Goal: Task Accomplishment & Management: Manage account settings

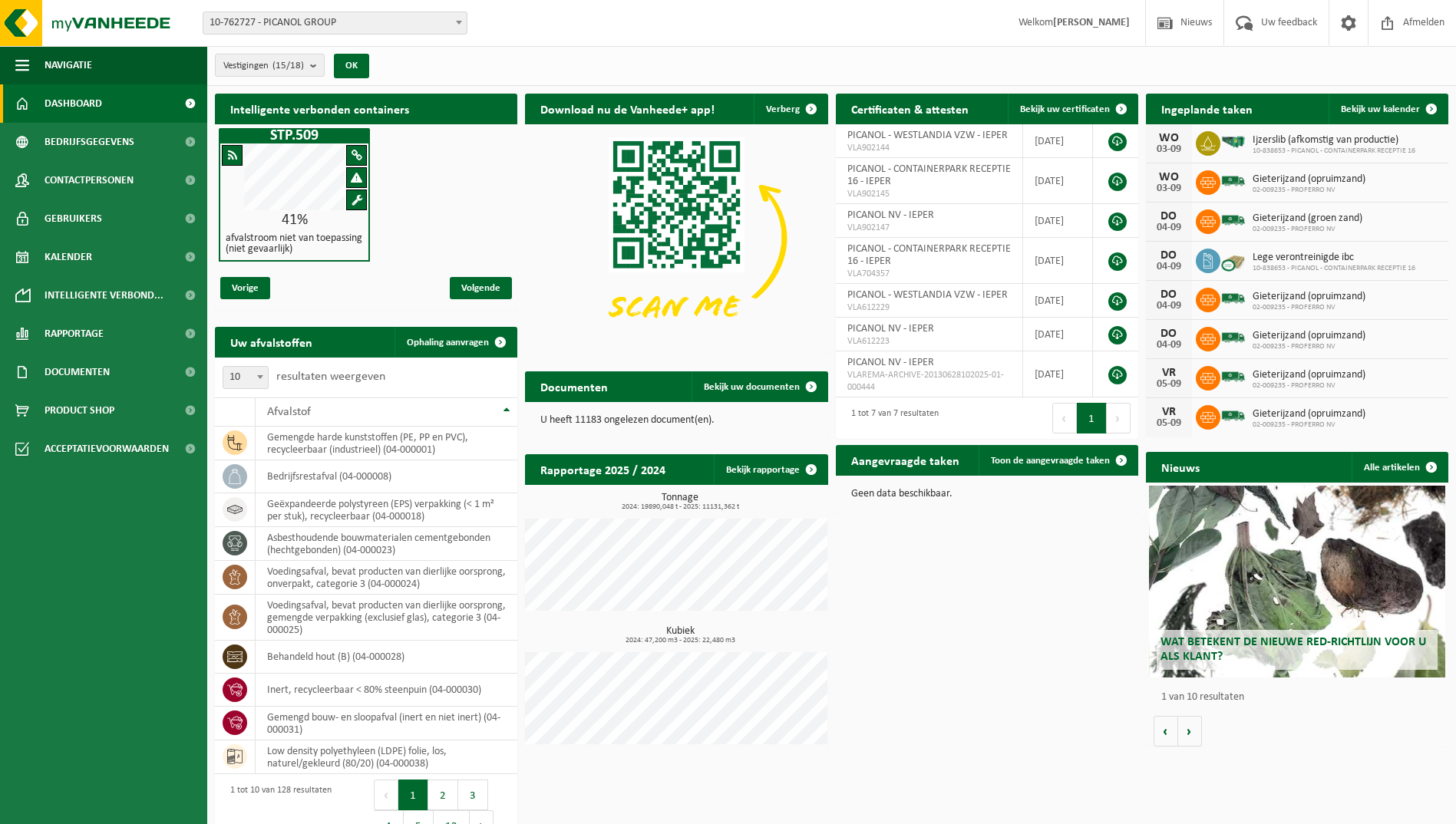
drag, startPoint x: 0, startPoint y: 0, endPoint x: 88, endPoint y: 100, distance: 133.2
click at [88, 100] on span "Dashboard" at bounding box center [73, 104] width 57 height 38
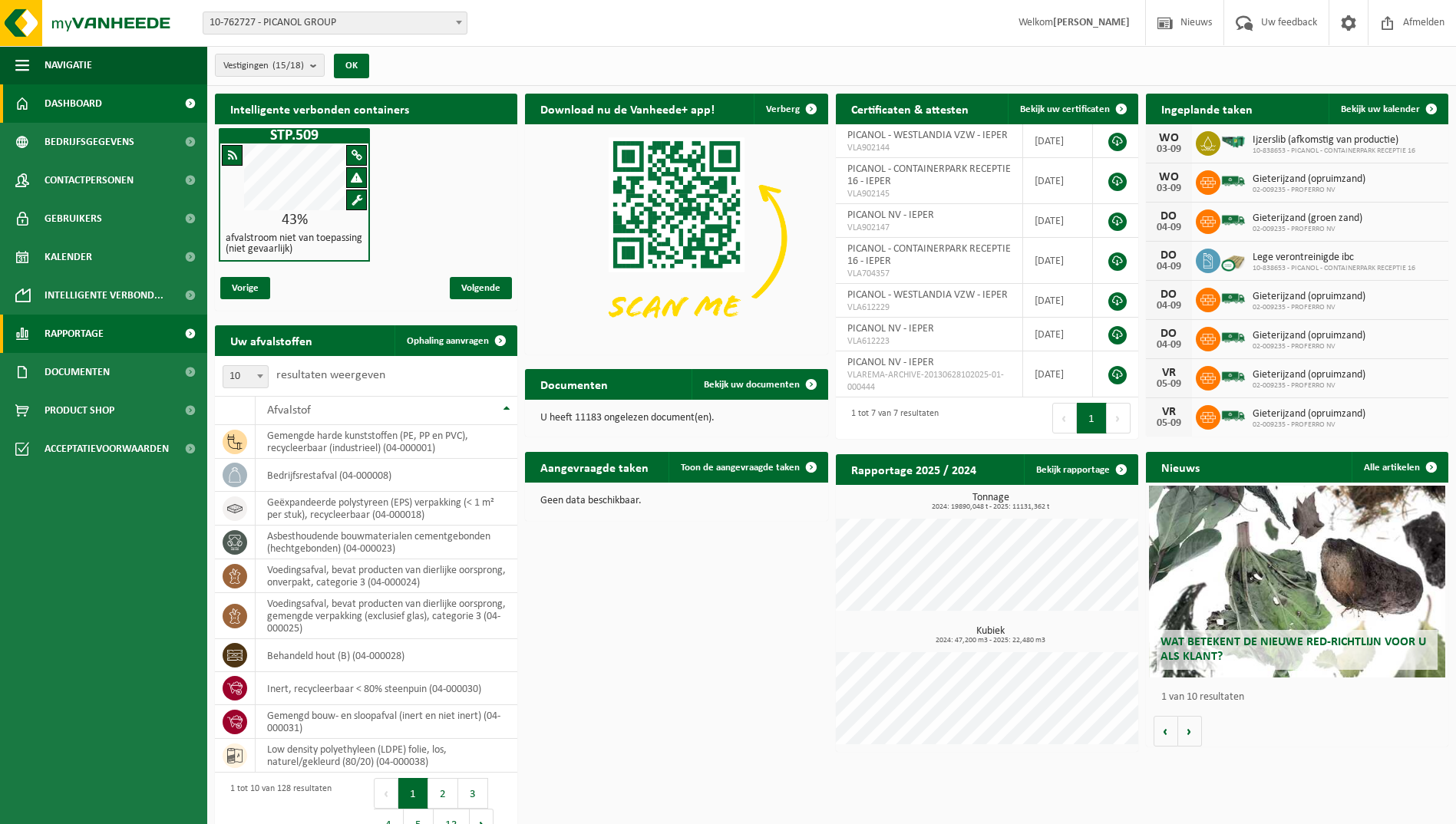
click at [85, 336] on span "Rapportage" at bounding box center [74, 334] width 59 height 38
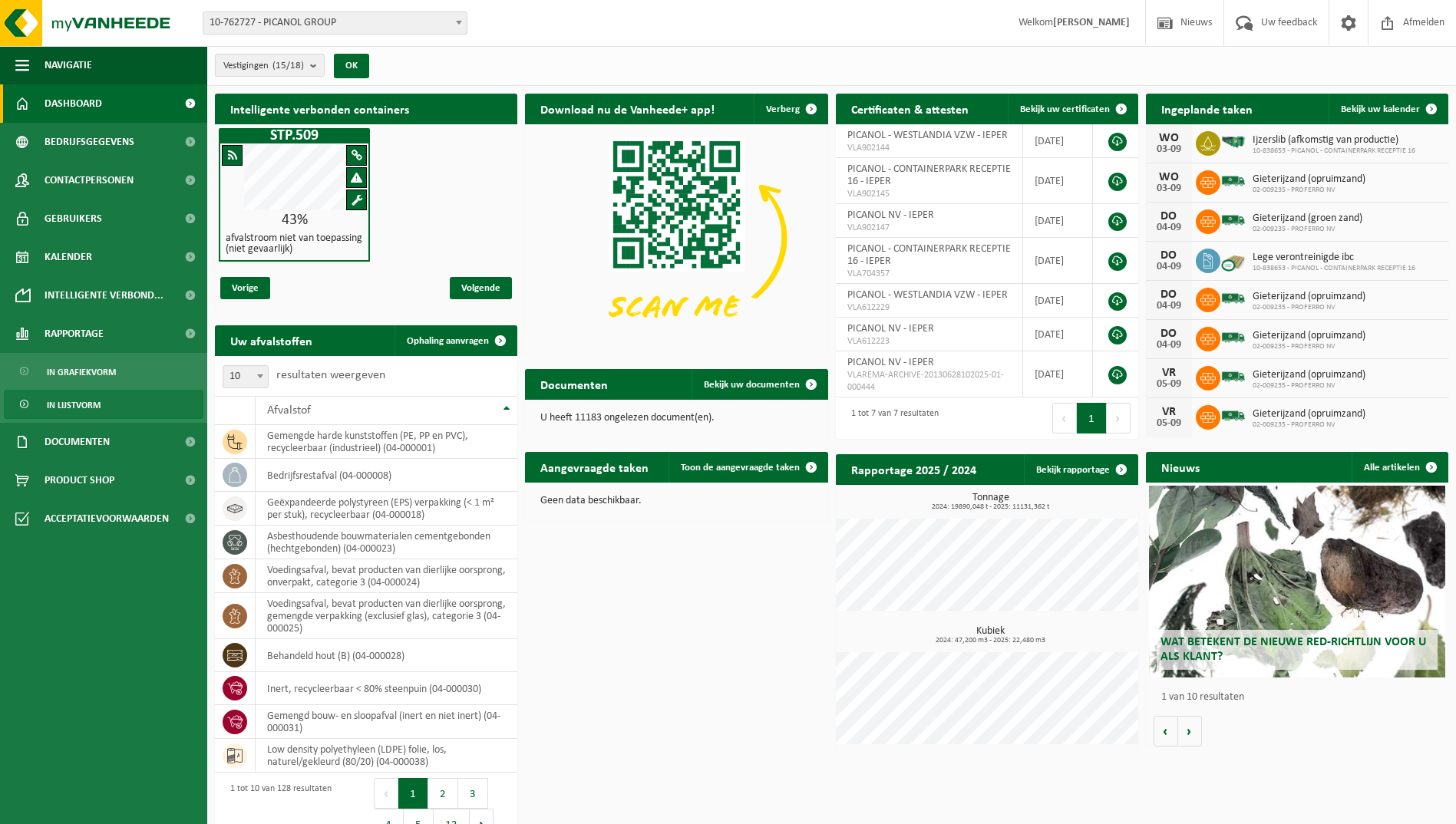
click at [78, 403] on span "In lijstvorm" at bounding box center [73, 405] width 54 height 29
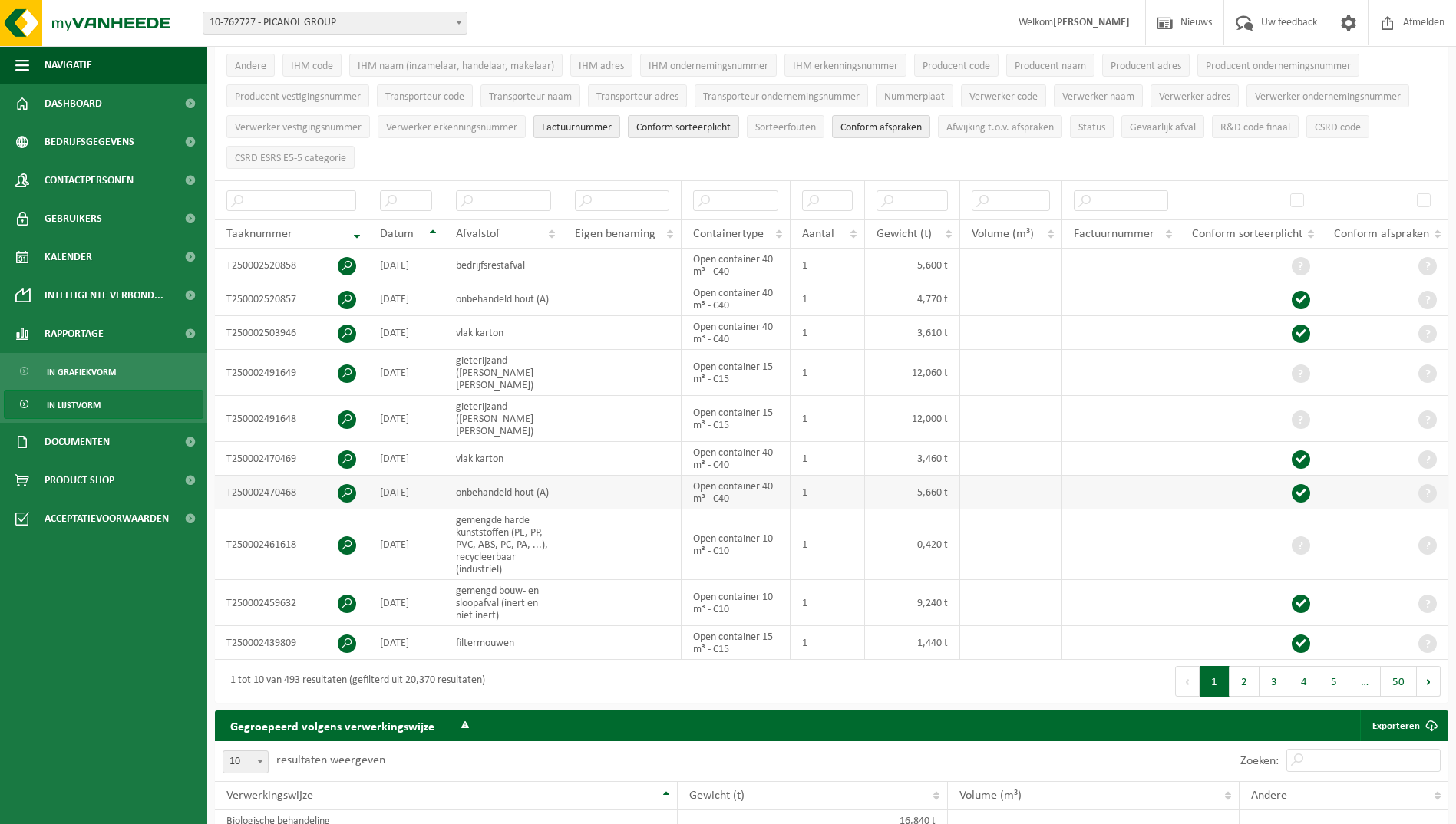
scroll to position [230, 0]
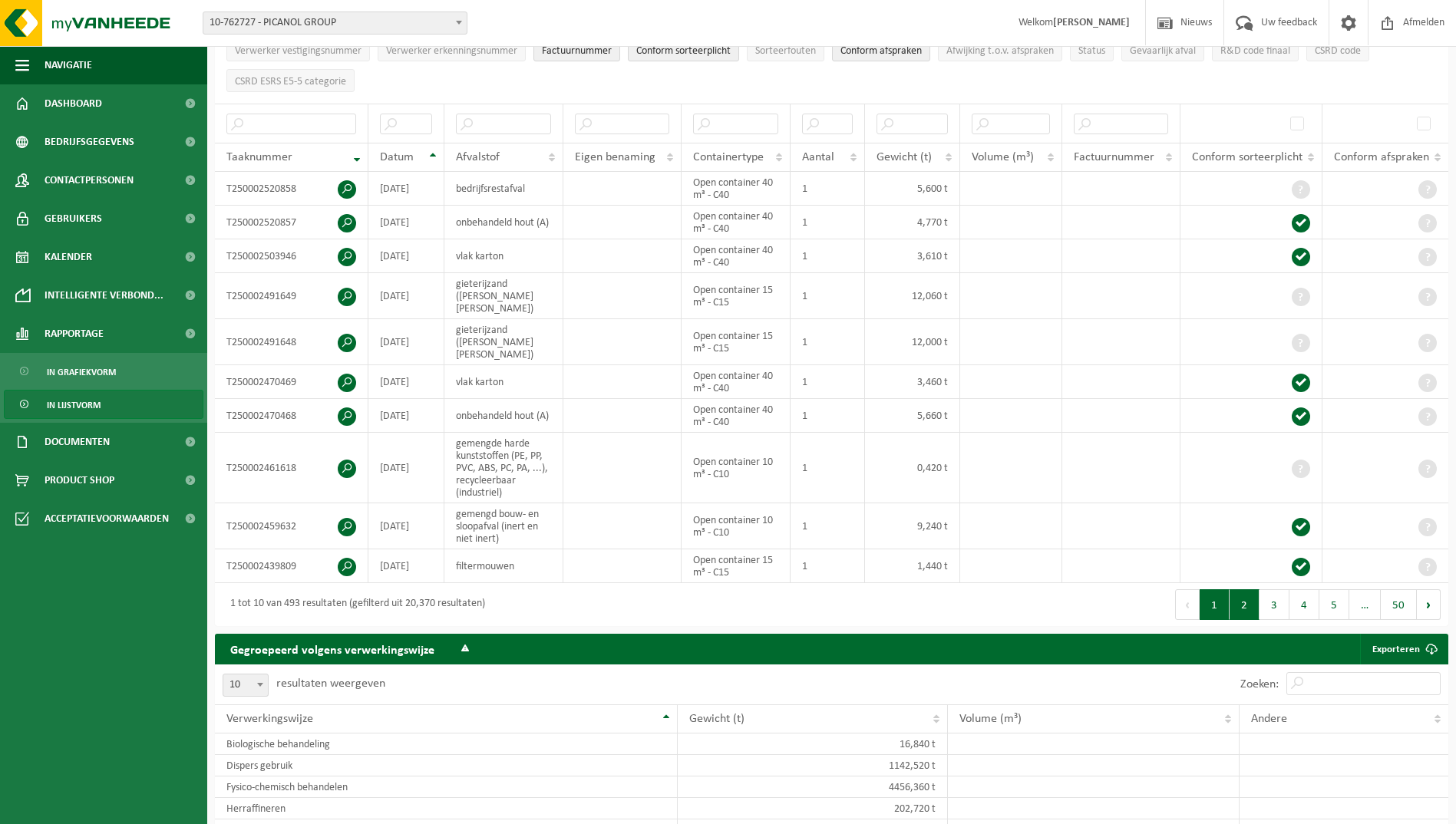
click at [1240, 589] on button "2" at bounding box center [1244, 604] width 30 height 31
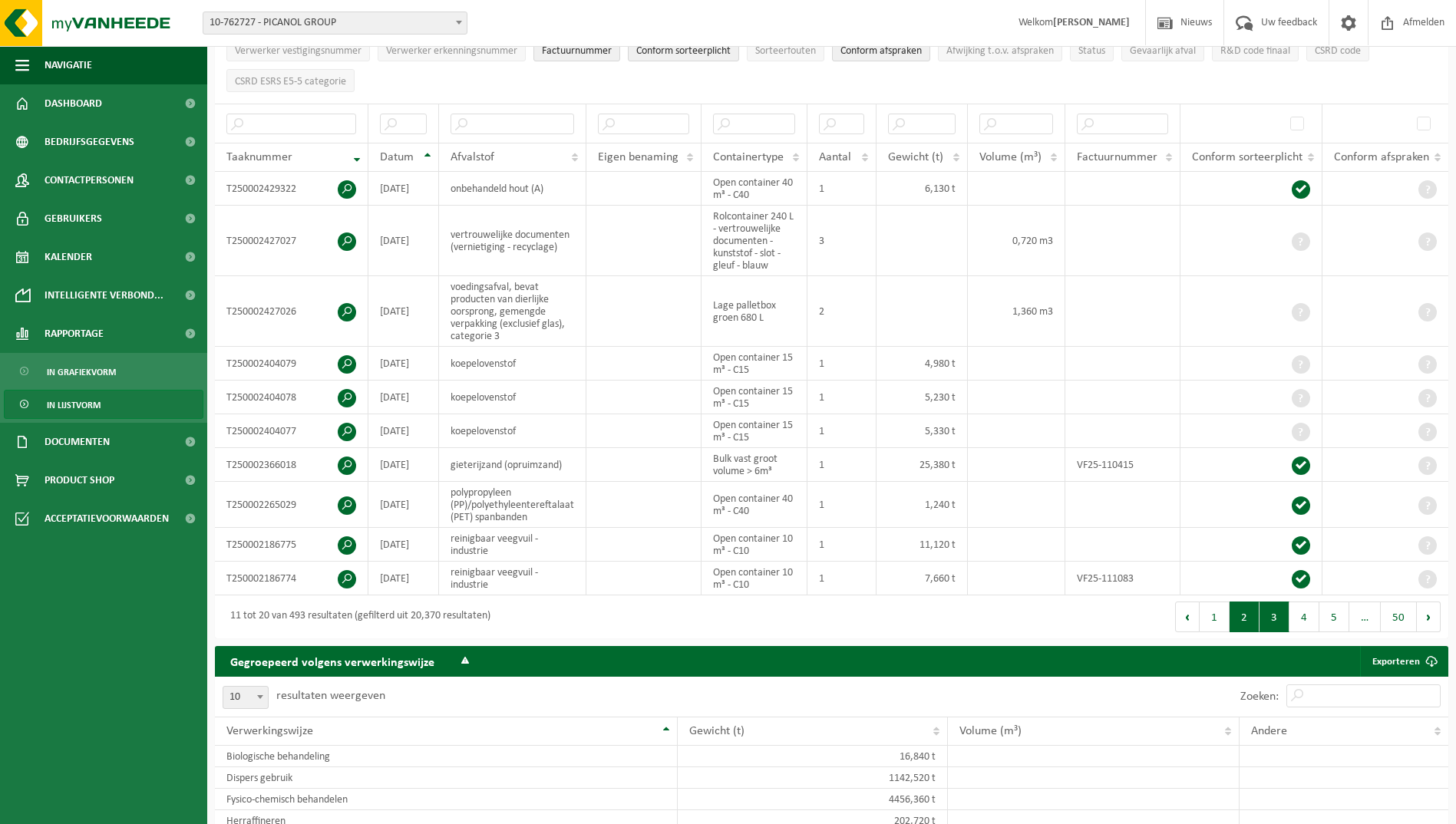
click at [1270, 607] on button "3" at bounding box center [1274, 616] width 30 height 31
